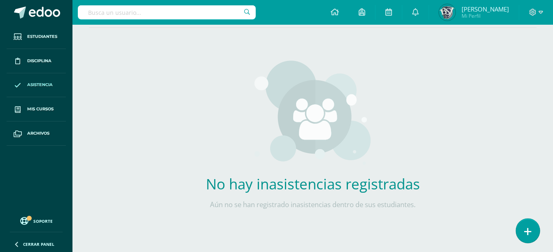
click at [525, 230] on icon at bounding box center [528, 231] width 7 height 9
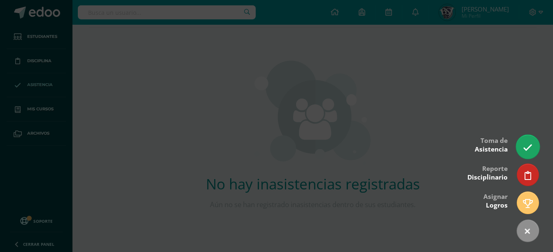
click at [530, 147] on icon at bounding box center [527, 147] width 9 height 9
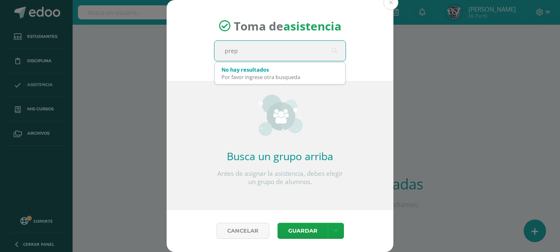
type input "prepa"
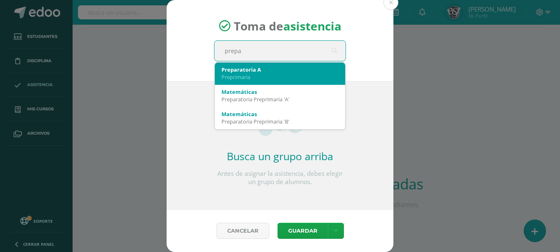
click at [239, 73] on div "Preprimaria" at bounding box center [279, 76] width 117 height 7
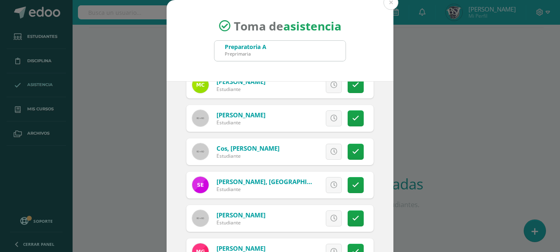
scroll to position [215, 0]
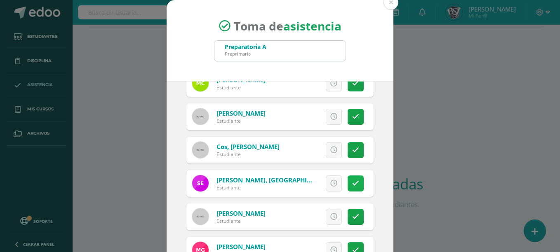
click at [347, 178] on link at bounding box center [355, 184] width 16 height 16
click at [312, 178] on span "Excusa" at bounding box center [319, 183] width 23 height 15
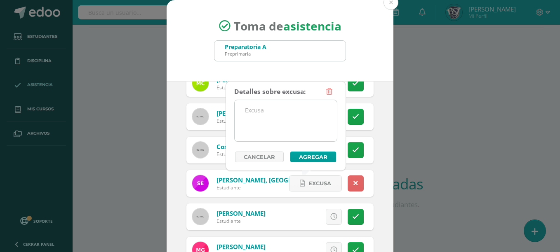
click at [300, 121] on textarea at bounding box center [285, 120] width 102 height 41
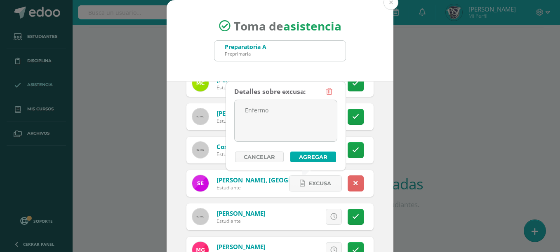
type textarea "Enfermo"
click at [316, 154] on button "Agregar" at bounding box center [313, 157] width 46 height 11
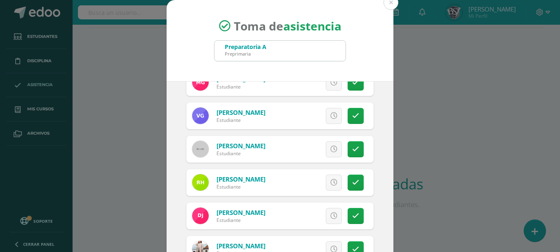
scroll to position [392, 0]
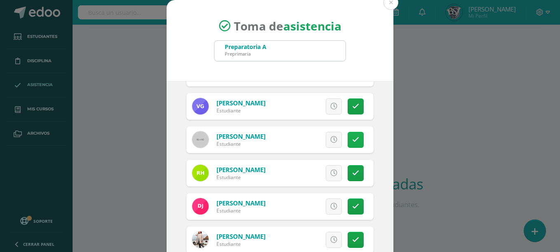
click at [349, 143] on link at bounding box center [355, 140] width 16 height 16
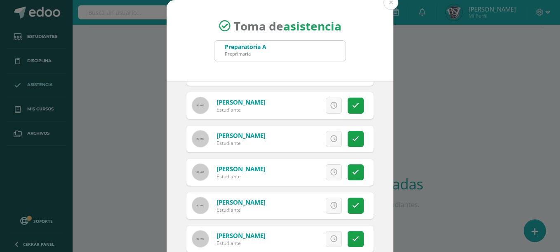
scroll to position [591, 0]
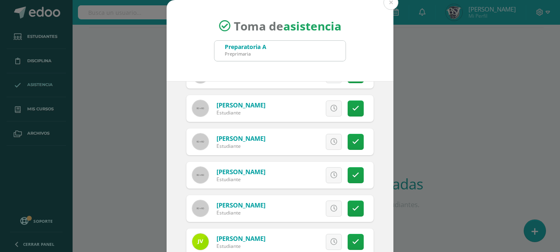
click at [346, 217] on div "Excusa Detalles sobre excusa: Añadir excusa a todas las inasistencias del día C…" at bounding box center [314, 208] width 119 height 27
click at [347, 213] on link at bounding box center [355, 209] width 16 height 16
click at [308, 208] on span "Excusa" at bounding box center [319, 208] width 23 height 15
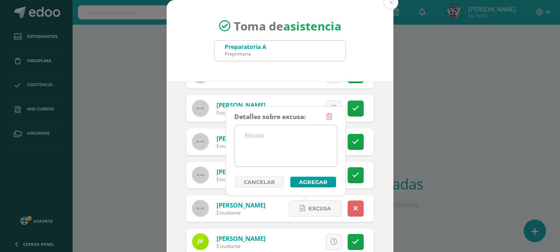
click at [289, 152] on textarea at bounding box center [285, 145] width 102 height 41
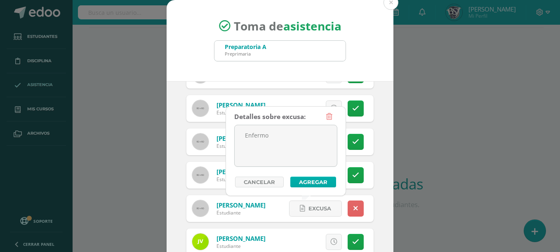
type textarea "Enfermo"
click at [313, 187] on button "Agregar" at bounding box center [313, 182] width 46 height 11
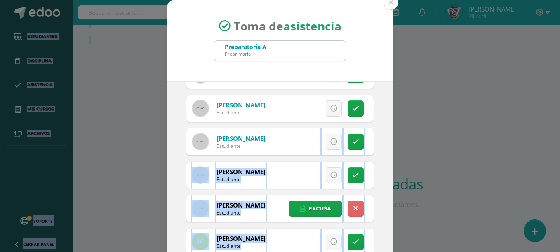
drag, startPoint x: 525, startPoint y: 131, endPoint x: 561, endPoint y: 124, distance: 36.5
click at [553, 124] on html "Toma de asistencia Preparatoria A Preprimaria prepa 2025-08-11 August, 2025 Mo …" at bounding box center [280, 85] width 560 height 335
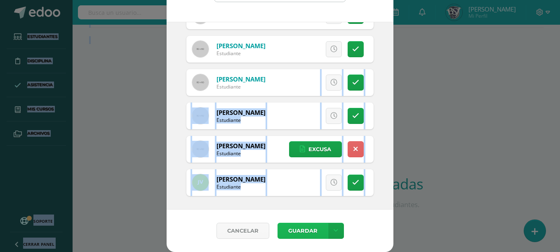
click at [315, 227] on button "Guardar" at bounding box center [302, 231] width 50 height 16
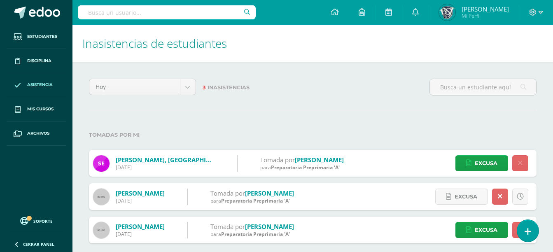
click at [429, 75] on div "[DATE] [DATE] Esta semana Este mes Este ciclo 3 Inasistencias Tomadas por mi [P…" at bounding box center [313, 176] width 481 height 228
